Goal: Navigation & Orientation: Understand site structure

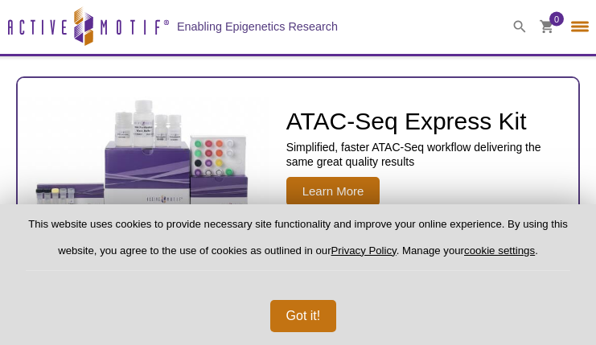
select select "[GEOGRAPHIC_DATA]"
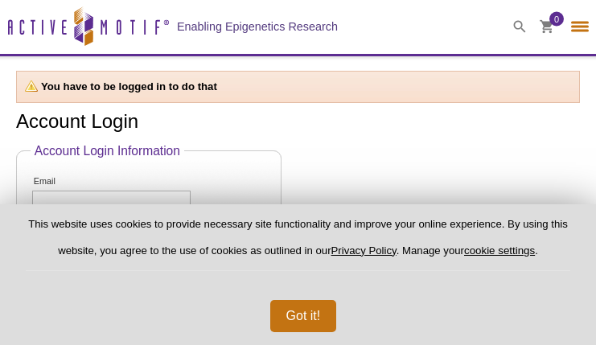
select select "[GEOGRAPHIC_DATA]"
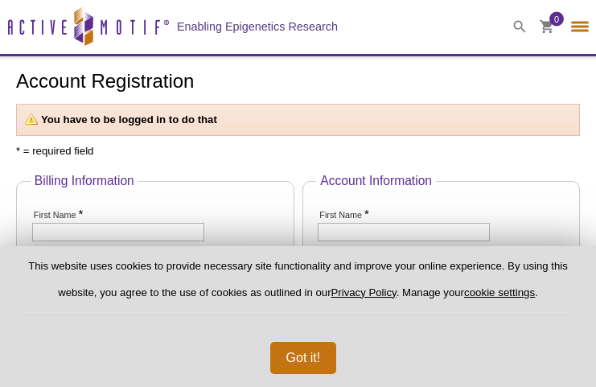
select select "[GEOGRAPHIC_DATA]"
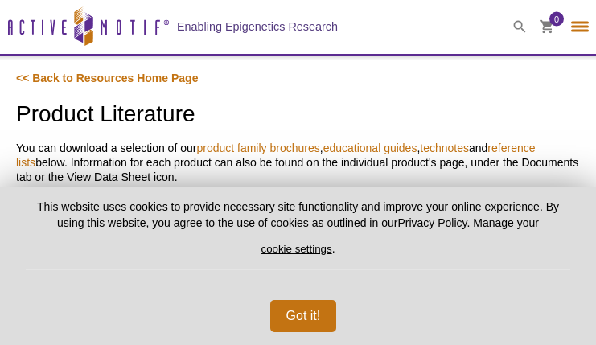
select select "[GEOGRAPHIC_DATA]"
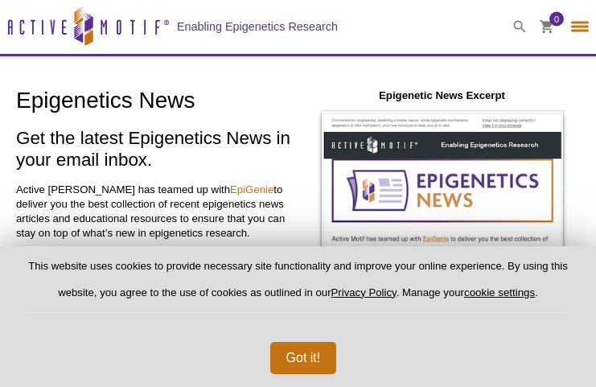
select select "[GEOGRAPHIC_DATA]"
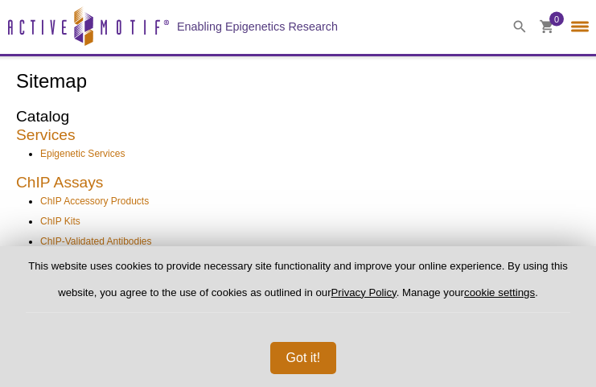
select select "[GEOGRAPHIC_DATA]"
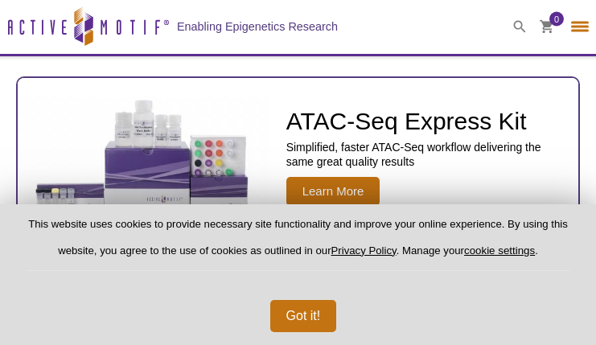
select select "[GEOGRAPHIC_DATA]"
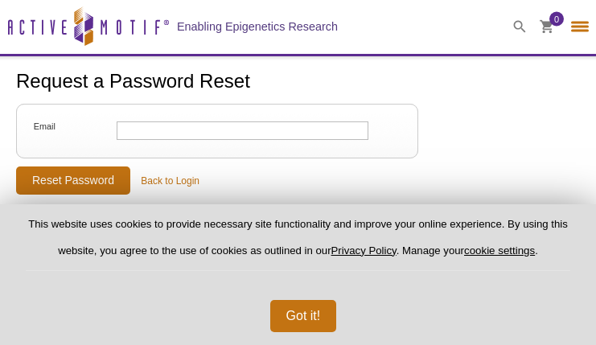
select select "[GEOGRAPHIC_DATA]"
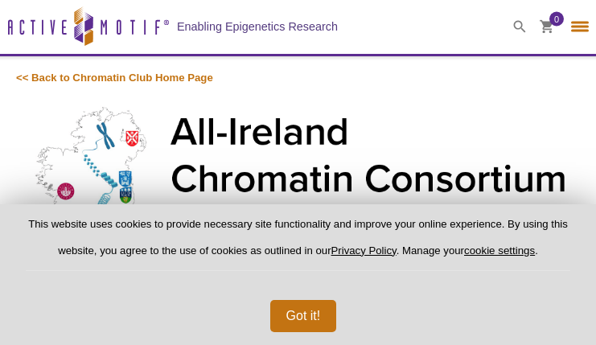
select select "[GEOGRAPHIC_DATA]"
